Goal: Information Seeking & Learning: Learn about a topic

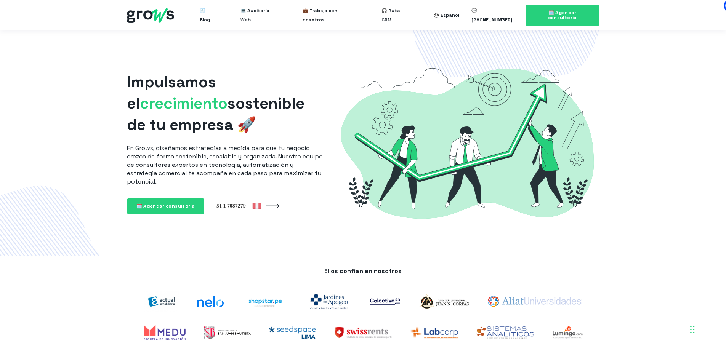
drag, startPoint x: 471, startPoint y: 324, endPoint x: 481, endPoint y: 179, distance: 145.9
click at [400, 14] on span "🎧 Ruta CRM" at bounding box center [395, 15] width 28 height 24
click at [341, 18] on span "💼 Trabaja con nosotros" at bounding box center [330, 15] width 54 height 24
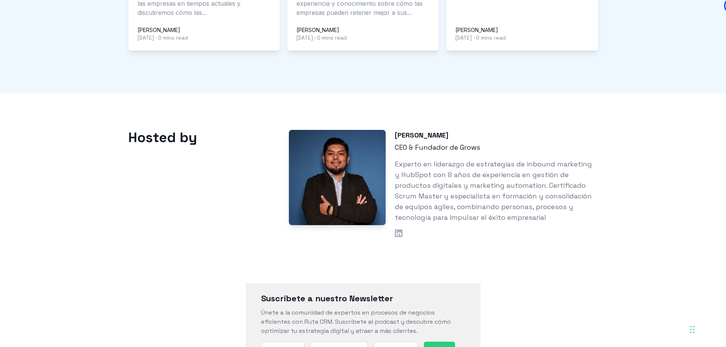
scroll to position [724, 0]
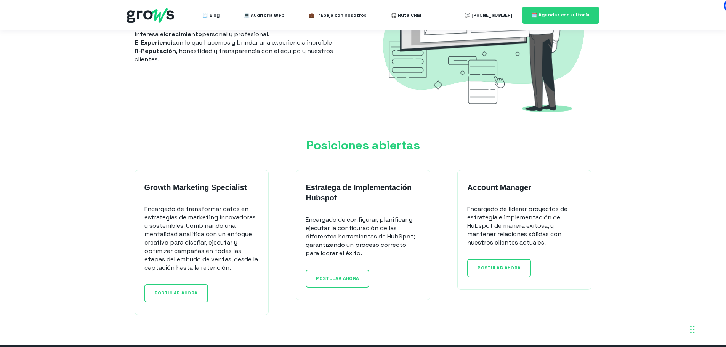
scroll to position [534, 0]
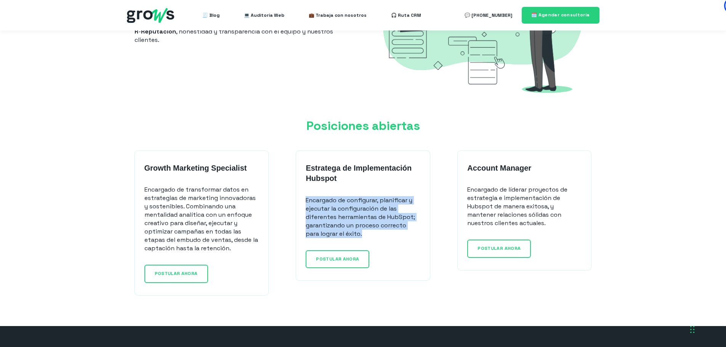
drag, startPoint x: 306, startPoint y: 199, endPoint x: 402, endPoint y: 237, distance: 104.0
click at [402, 237] on p "Encargado de configurar, planificar y ejecutar la configuración de las diferent…" at bounding box center [363, 217] width 114 height 42
drag, startPoint x: 168, startPoint y: 194, endPoint x: 253, endPoint y: 247, distance: 100.1
click at [253, 247] on div "Growth Marketing Specialist Encargado de transformar datos en estrategias de ma…" at bounding box center [202, 223] width 134 height 145
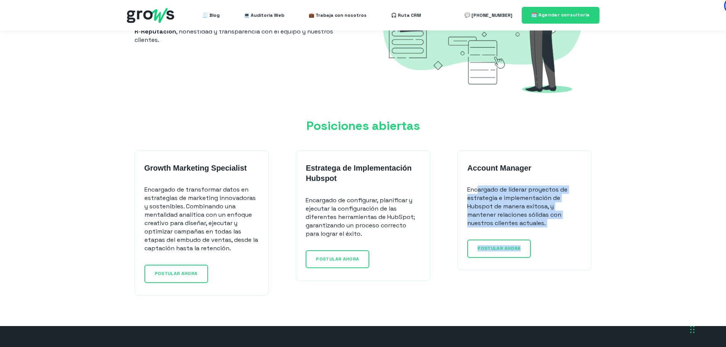
drag, startPoint x: 477, startPoint y: 189, endPoint x: 564, endPoint y: 229, distance: 95.7
click at [564, 229] on div "Account Manager Encargado de líderar proyectos de estrategia e implementación d…" at bounding box center [524, 211] width 134 height 120
click at [539, 220] on p "Encargado de líderar proyectos de estrategia e implementación de Hubspot de man…" at bounding box center [524, 207] width 114 height 42
